Goal: Information Seeking & Learning: Check status

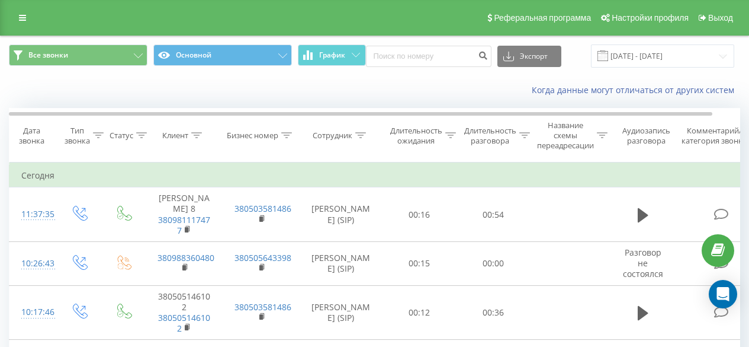
click at [431, 56] on input at bounding box center [429, 56] width 126 height 21
type input "380639644694"
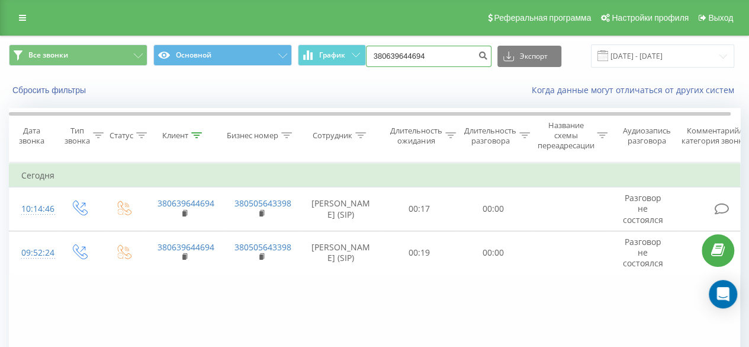
drag, startPoint x: 442, startPoint y: 62, endPoint x: 334, endPoint y: 73, distance: 108.4
click at [334, 73] on div "Все звонки Основной График 380639644694 Экспорт .csv .xls .xlsx 20.05.2025 - 20…" at bounding box center [375, 56] width 748 height 40
paste input "380 50 508 8874"
type input "380 50 508 8874"
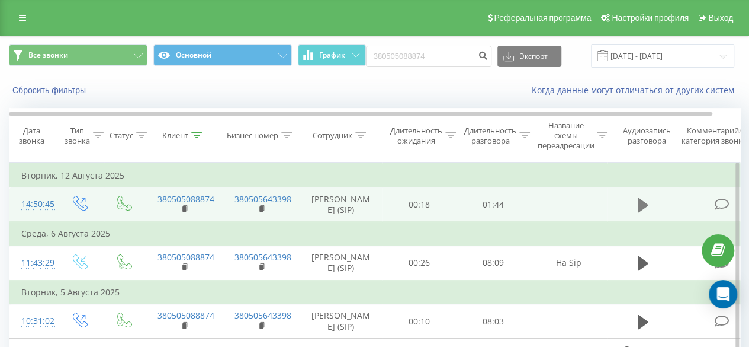
click at [638, 211] on icon at bounding box center [643, 205] width 11 height 14
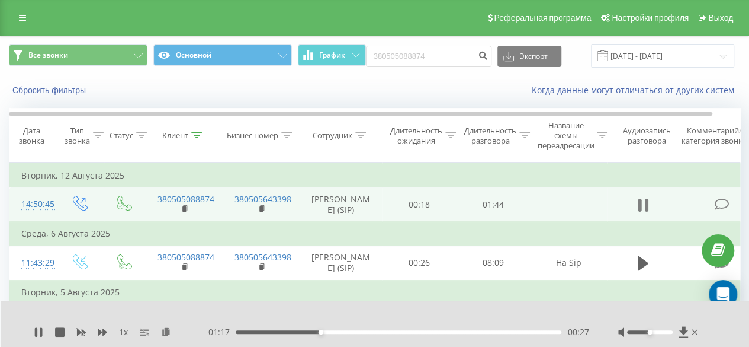
click at [641, 208] on icon at bounding box center [640, 204] width 4 height 13
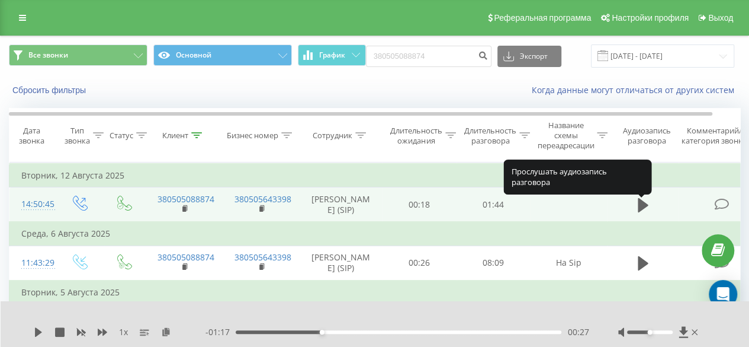
click at [641, 208] on icon at bounding box center [643, 205] width 11 height 14
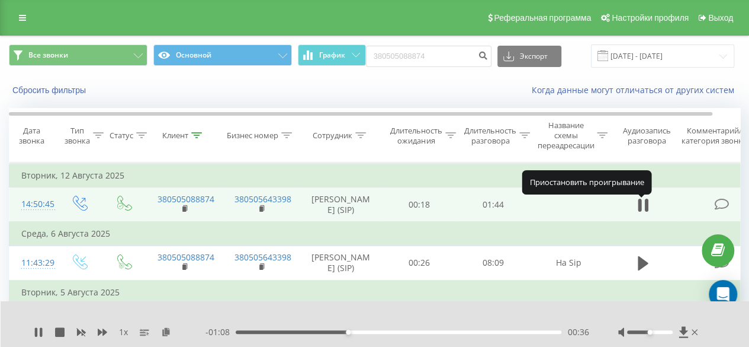
click at [641, 208] on icon at bounding box center [640, 204] width 4 height 13
